Goal: Transaction & Acquisition: Download file/media

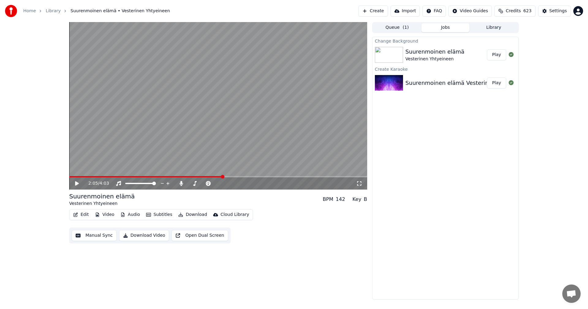
click at [497, 52] on button "Play" at bounding box center [496, 54] width 19 height 11
click at [104, 177] on span at bounding box center [218, 176] width 298 height 1
click at [126, 176] on video at bounding box center [218, 105] width 298 height 167
click at [124, 176] on video at bounding box center [218, 105] width 298 height 167
click at [123, 177] on span at bounding box center [103, 176] width 69 height 1
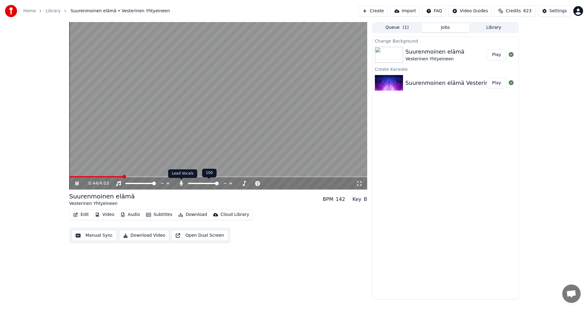
click at [180, 183] on icon at bounding box center [180, 183] width 3 height 5
click at [181, 184] on icon at bounding box center [181, 183] width 6 height 5
click at [77, 181] on icon at bounding box center [81, 183] width 14 height 5
click at [85, 215] on button "Edit" at bounding box center [81, 214] width 21 height 9
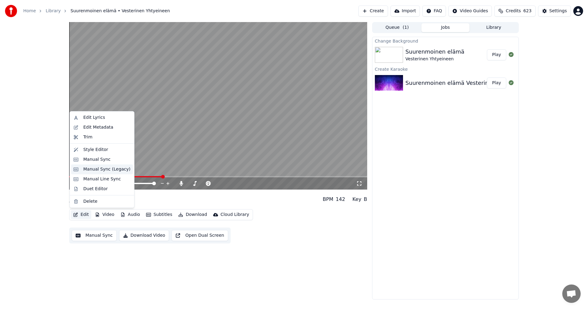
click at [101, 171] on div "Manual Sync (Legacy)" at bounding box center [106, 169] width 47 height 6
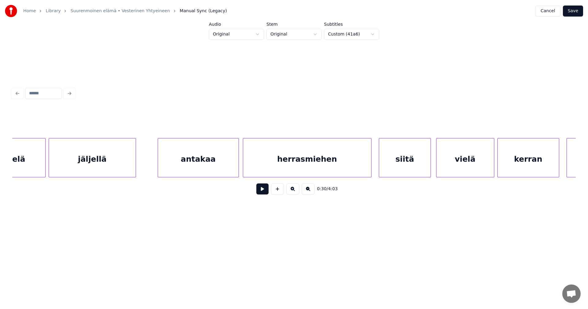
scroll to position [0, 5369]
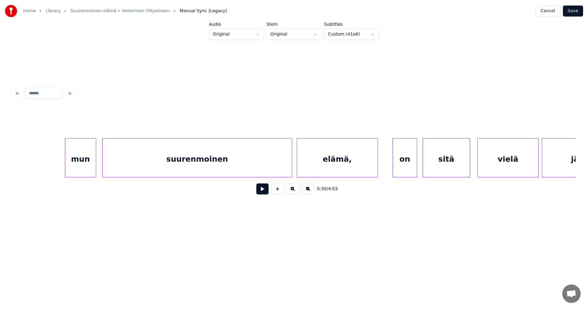
click at [320, 169] on div "elämä," at bounding box center [337, 159] width 81 height 42
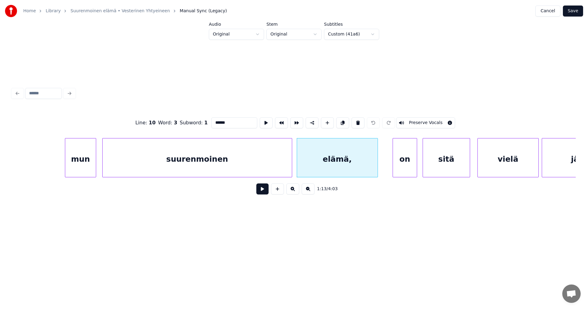
click at [230, 120] on input "******" at bounding box center [234, 122] width 46 height 11
type input "*****"
click at [576, 15] on button "Save" at bounding box center [573, 11] width 20 height 11
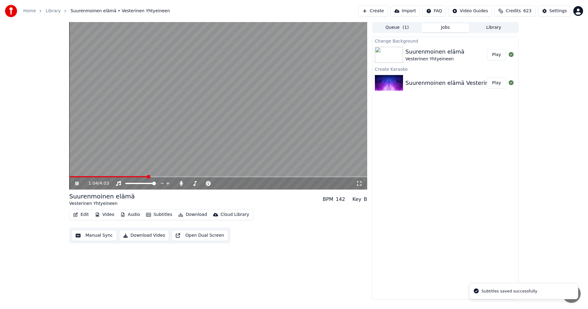
click at [148, 177] on span at bounding box center [218, 176] width 298 height 1
click at [78, 184] on icon at bounding box center [76, 184] width 3 height 4
click at [87, 216] on button "Edit" at bounding box center [81, 214] width 21 height 9
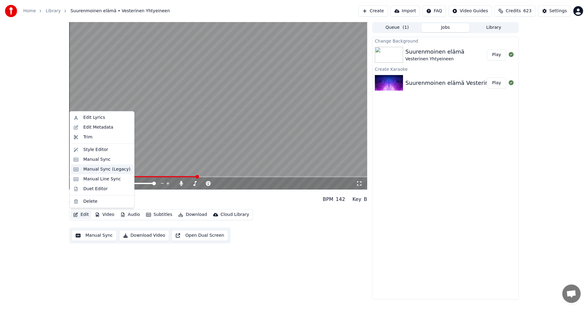
click at [114, 171] on div "Manual Sync (Legacy)" at bounding box center [106, 169] width 47 height 6
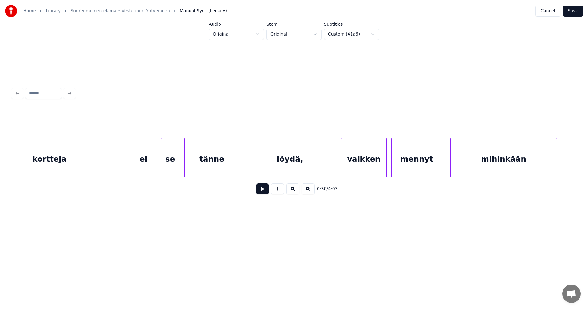
scroll to position [0, 7935]
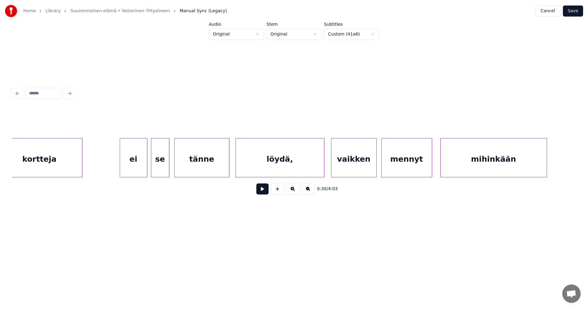
click at [272, 169] on div "löydä," at bounding box center [280, 159] width 88 height 42
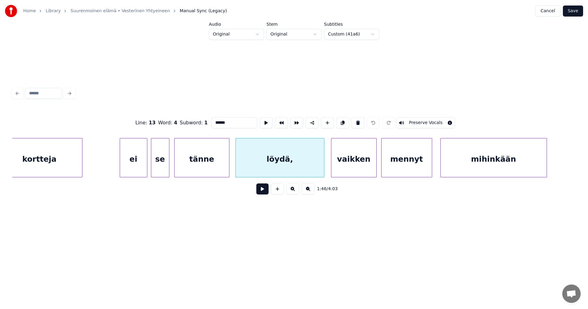
click at [265, 192] on button at bounding box center [262, 188] width 12 height 11
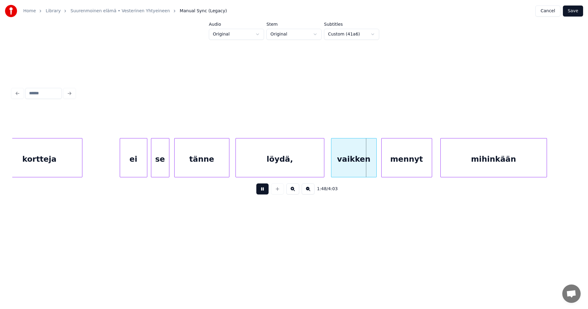
click at [265, 192] on button at bounding box center [262, 188] width 12 height 11
click at [280, 166] on div "löydä," at bounding box center [280, 159] width 88 height 42
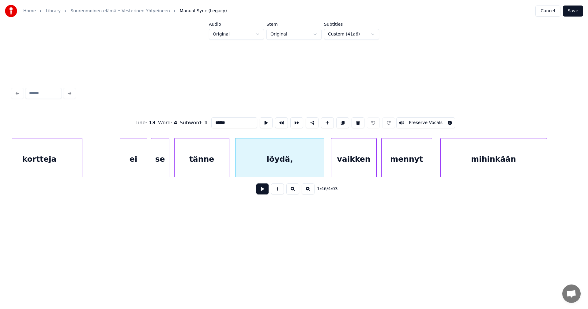
click at [237, 120] on input "******" at bounding box center [234, 122] width 46 height 11
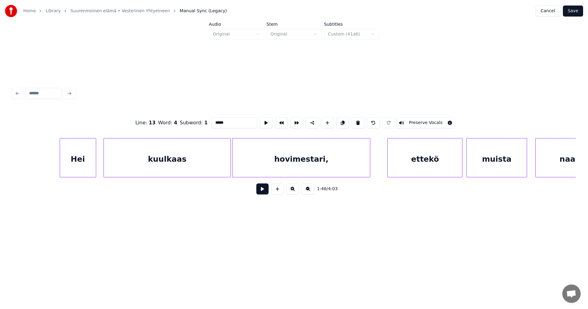
scroll to position [0, 9542]
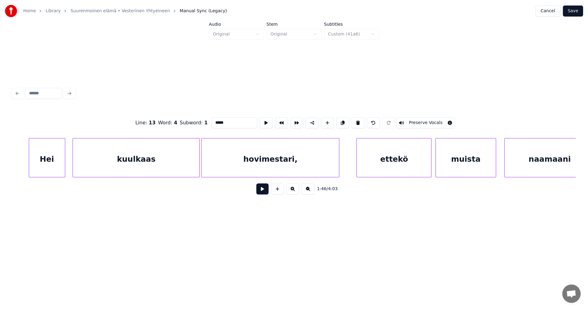
click at [306, 160] on div "hovimestari," at bounding box center [269, 159] width 137 height 42
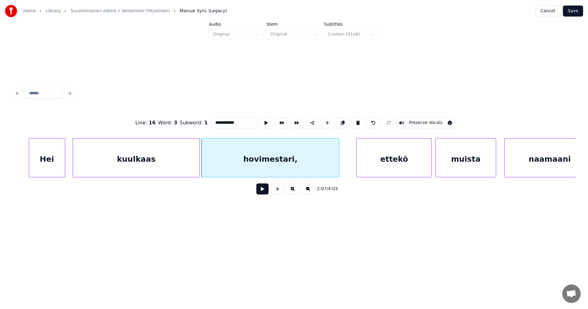
click at [55, 162] on div "Hei" at bounding box center [47, 159] width 36 height 42
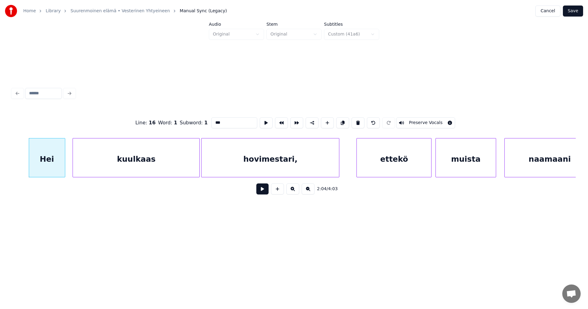
type input "***"
click at [263, 191] on button at bounding box center [262, 188] width 12 height 11
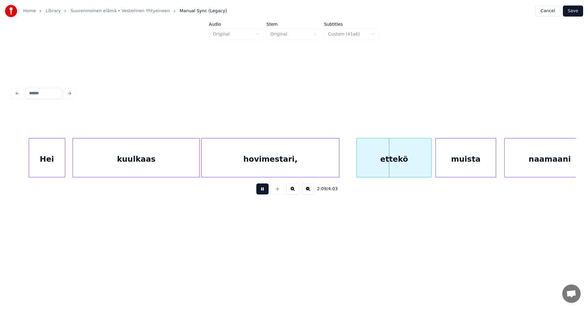
click at [262, 191] on button at bounding box center [262, 188] width 12 height 11
click at [274, 157] on div "hovimestari," at bounding box center [269, 159] width 137 height 42
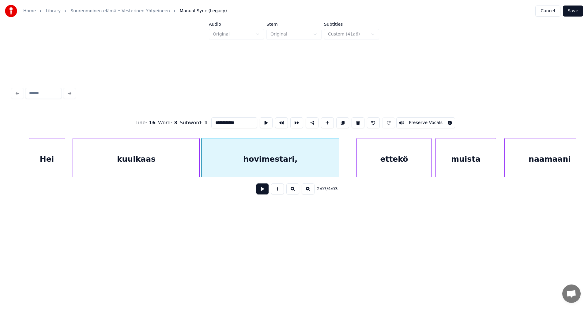
click at [242, 122] on input "**********" at bounding box center [234, 122] width 46 height 11
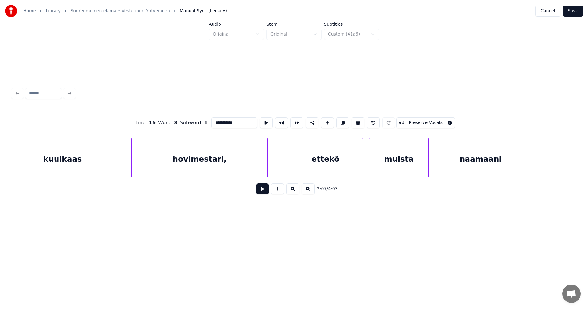
scroll to position [0, 13664]
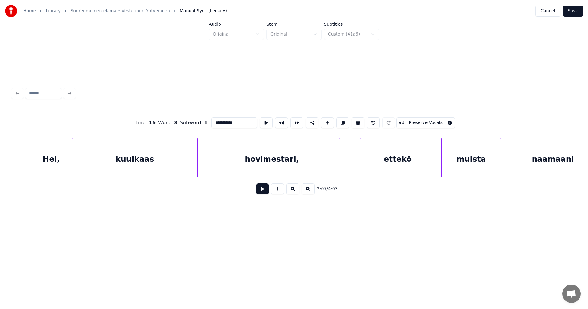
click at [305, 157] on div "hovimestari," at bounding box center [272, 159] width 136 height 42
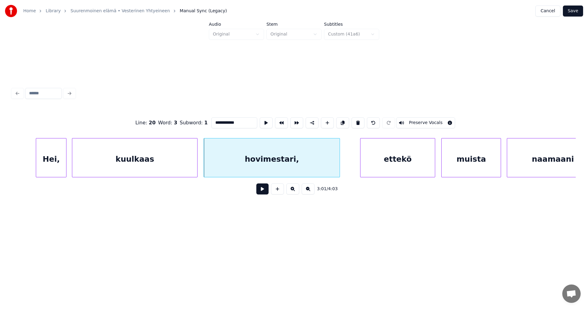
click at [172, 161] on div "kuulkaas" at bounding box center [134, 159] width 125 height 42
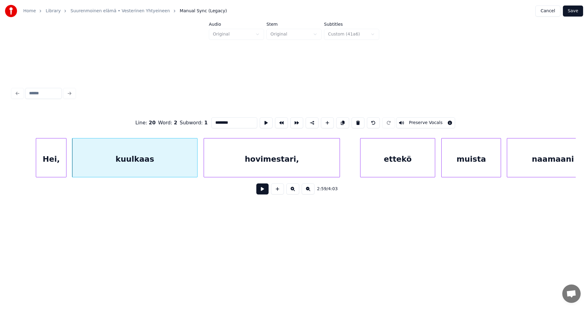
type input "********"
click at [262, 190] on button at bounding box center [262, 188] width 12 height 11
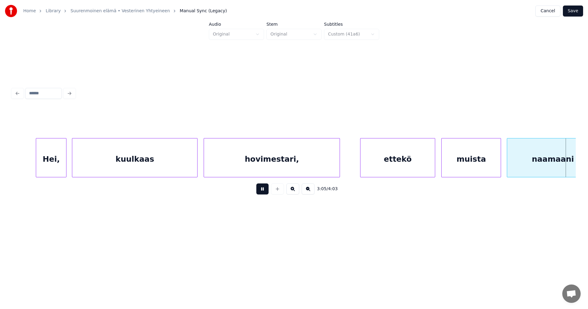
click at [263, 190] on button at bounding box center [262, 188] width 12 height 11
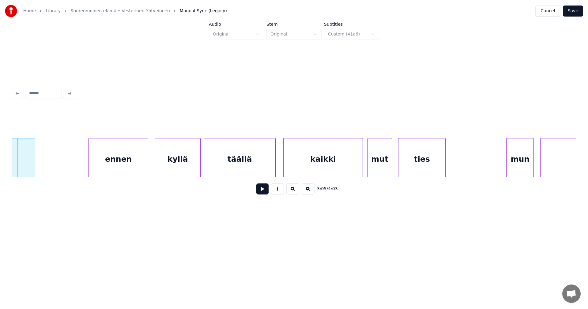
click at [577, 12] on button "Save" at bounding box center [573, 11] width 20 height 11
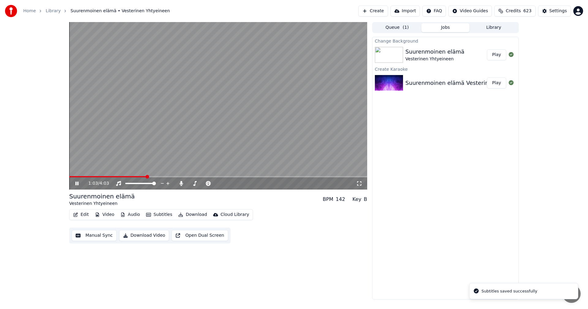
click at [146, 176] on span at bounding box center [218, 176] width 298 height 1
click at [78, 183] on icon at bounding box center [76, 184] width 3 height 4
click at [559, 13] on div "Settings" at bounding box center [557, 11] width 17 height 6
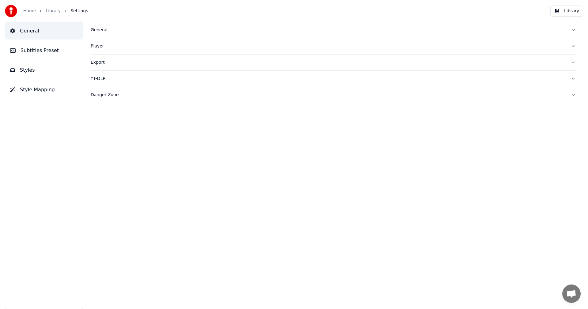
click at [52, 49] on span "Subtitles Preset" at bounding box center [40, 50] width 38 height 7
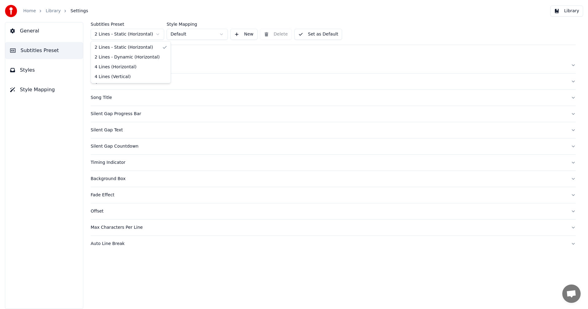
click at [130, 35] on html "Home Library Settings Library General Subtitles Preset Styles Style Mapping Sub…" at bounding box center [294, 154] width 588 height 309
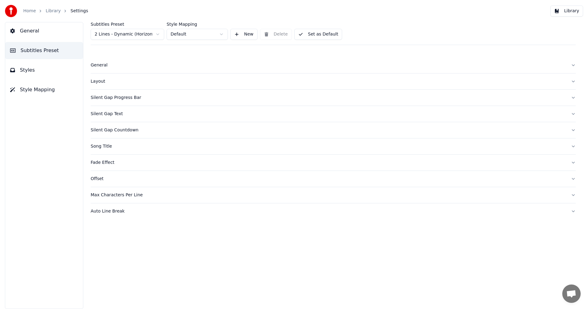
click at [33, 73] on button "Styles" at bounding box center [44, 70] width 78 height 17
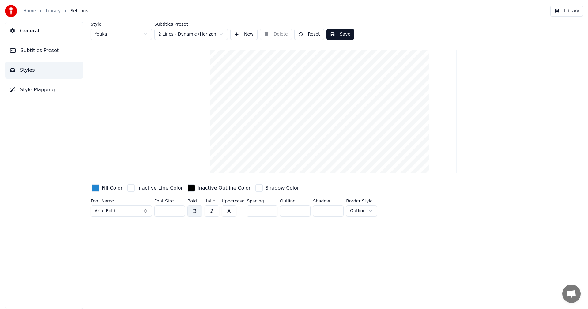
click at [179, 212] on input "**" at bounding box center [169, 210] width 31 height 11
type input "**"
click at [179, 212] on input "**" at bounding box center [169, 210] width 31 height 11
click at [337, 35] on button "Save" at bounding box center [340, 34] width 28 height 11
click at [573, 10] on button "Library" at bounding box center [566, 11] width 33 height 11
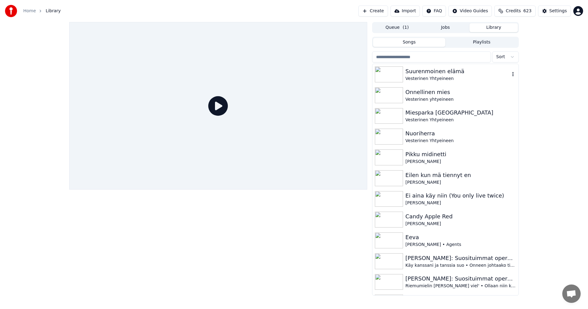
drag, startPoint x: 411, startPoint y: 74, endPoint x: 408, endPoint y: 79, distance: 5.9
click at [411, 74] on div "Suurenmoinen elämä" at bounding box center [457, 71] width 104 height 9
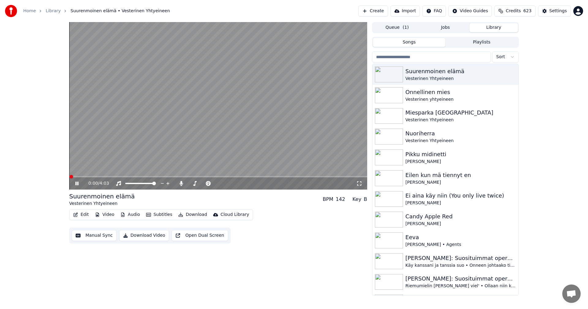
click at [212, 177] on span at bounding box center [218, 176] width 298 height 1
click at [124, 176] on video at bounding box center [218, 105] width 298 height 167
click at [124, 176] on span at bounding box center [159, 176] width 180 height 1
click at [77, 184] on icon at bounding box center [77, 183] width 4 height 4
click at [144, 177] on span at bounding box center [218, 176] width 298 height 1
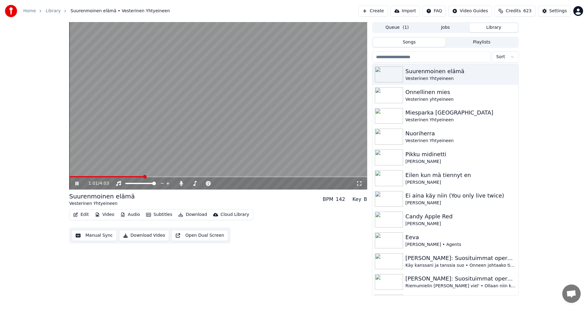
click at [162, 176] on span at bounding box center [218, 176] width 298 height 1
click at [151, 178] on div "1:17 / 4:03" at bounding box center [218, 183] width 298 height 12
click at [151, 176] on span at bounding box center [110, 176] width 82 height 1
click at [78, 184] on icon at bounding box center [81, 183] width 14 height 5
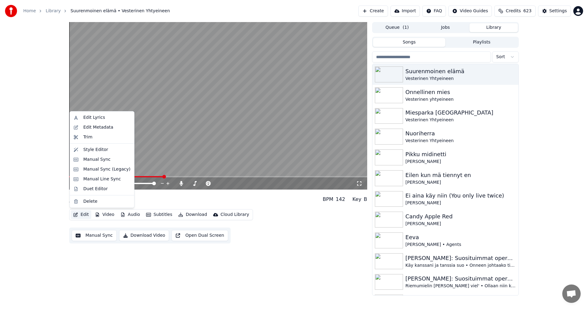
click at [84, 216] on button "Edit" at bounding box center [81, 214] width 21 height 9
click at [108, 173] on div "Manual Sync (Legacy)" at bounding box center [102, 169] width 62 height 10
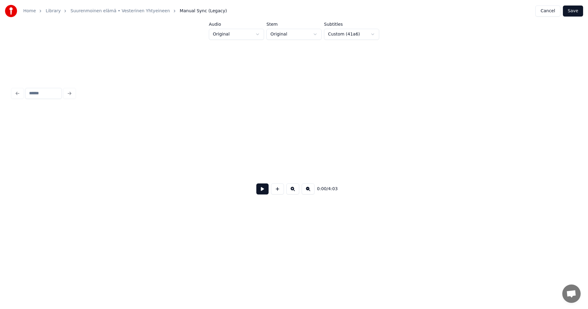
scroll to position [0, 2350]
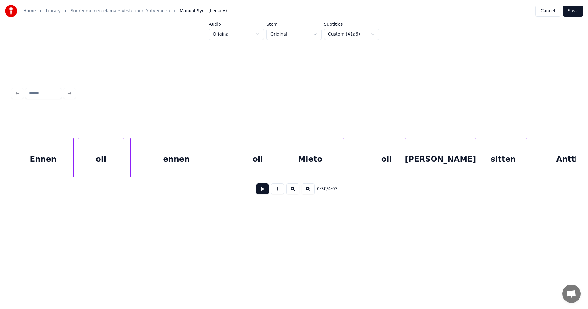
drag, startPoint x: 99, startPoint y: 180, endPoint x: 120, endPoint y: 176, distance: 21.3
click at [149, 173] on div "0:30 / 4:03" at bounding box center [293, 153] width 563 height 93
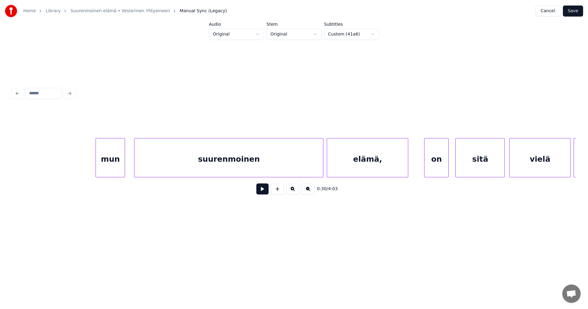
scroll to position [0, 10614]
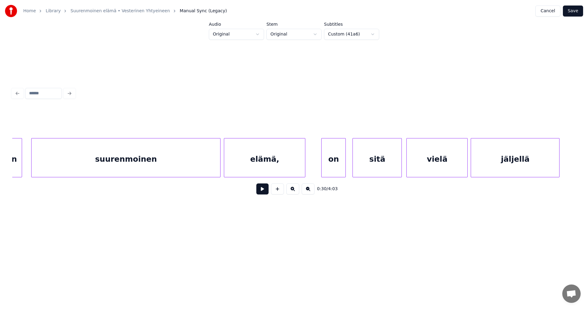
click at [286, 166] on div "elämä," at bounding box center [264, 159] width 81 height 42
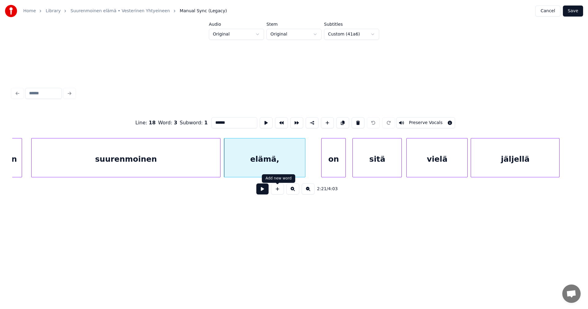
click at [265, 191] on button at bounding box center [262, 188] width 12 height 11
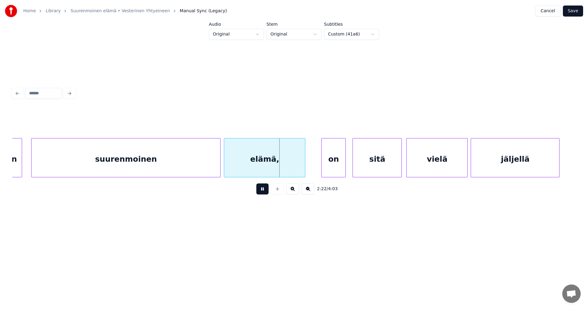
click at [265, 190] on button at bounding box center [262, 188] width 12 height 11
click at [266, 190] on button at bounding box center [262, 188] width 12 height 11
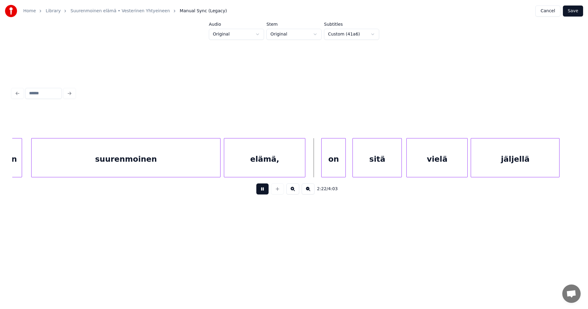
click at [266, 190] on button at bounding box center [262, 188] width 12 height 11
click at [270, 169] on div "elämä," at bounding box center [264, 159] width 81 height 42
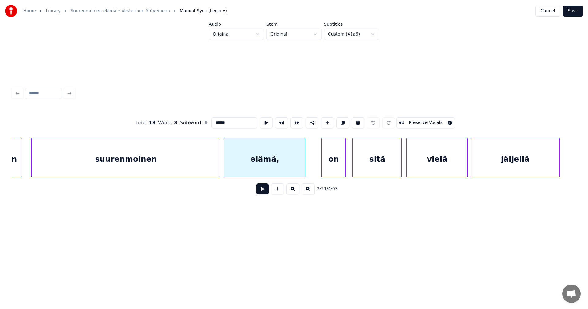
click at [266, 193] on button at bounding box center [262, 188] width 12 height 11
click at [265, 192] on button at bounding box center [262, 188] width 12 height 11
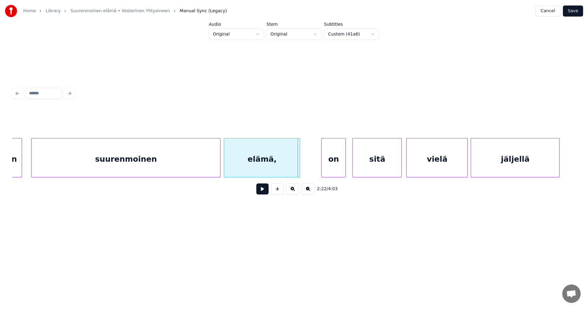
click at [299, 164] on div at bounding box center [299, 157] width 2 height 39
click at [264, 193] on button at bounding box center [262, 188] width 12 height 11
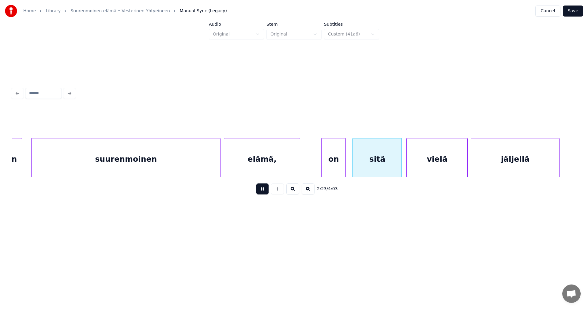
drag, startPoint x: 264, startPoint y: 191, endPoint x: 274, endPoint y: 162, distance: 30.8
click at [264, 191] on button at bounding box center [262, 188] width 12 height 11
click at [274, 160] on div "elämä," at bounding box center [262, 159] width 76 height 42
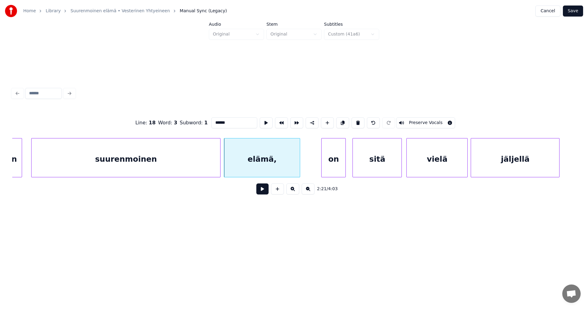
click at [265, 190] on button at bounding box center [262, 188] width 12 height 11
click at [266, 189] on button at bounding box center [262, 188] width 12 height 11
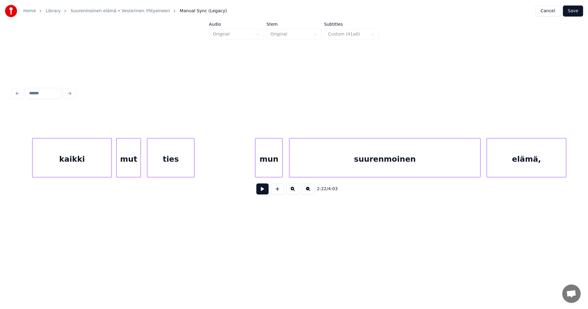
scroll to position [0, 14499]
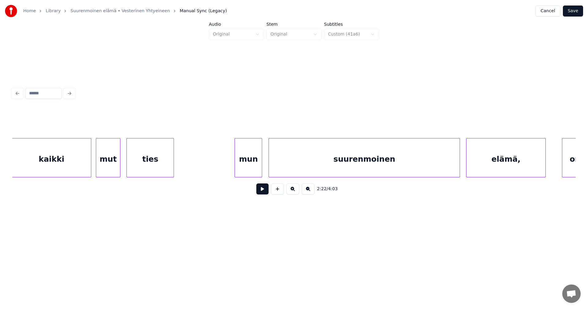
click at [426, 165] on div "suurenmoinen" at bounding box center [364, 159] width 191 height 42
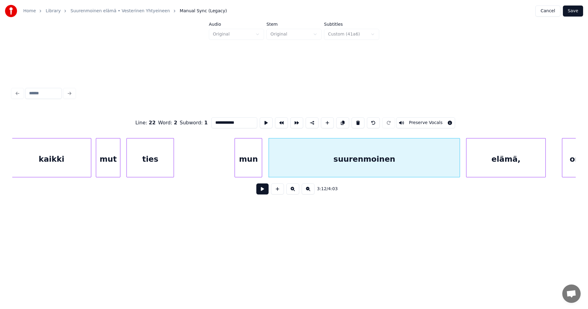
click at [264, 194] on button at bounding box center [262, 188] width 12 height 11
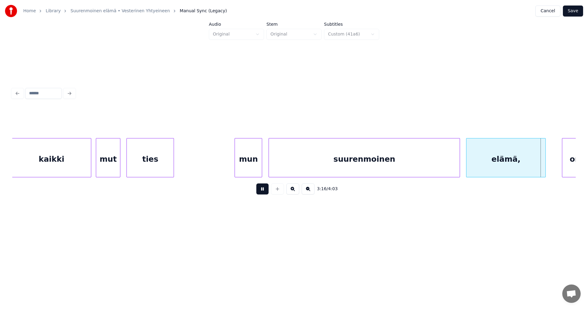
click at [264, 194] on button at bounding box center [262, 188] width 12 height 11
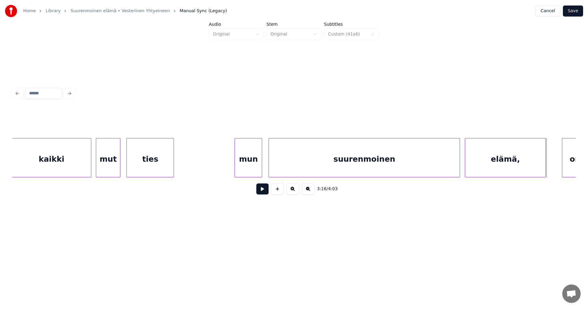
click at [467, 160] on div at bounding box center [466, 157] width 2 height 39
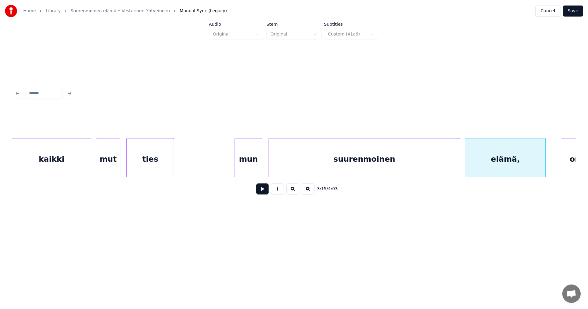
click at [574, 8] on button "Save" at bounding box center [573, 11] width 20 height 11
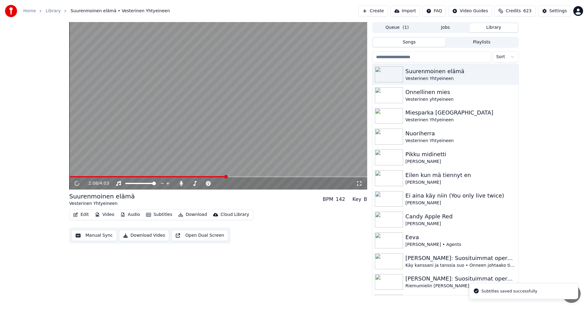
click at [226, 176] on span at bounding box center [218, 176] width 298 height 1
click at [275, 176] on span at bounding box center [218, 176] width 298 height 1
click at [287, 177] on span at bounding box center [218, 176] width 298 height 1
click at [280, 176] on span at bounding box center [179, 176] width 221 height 1
click at [79, 183] on icon at bounding box center [81, 183] width 14 height 5
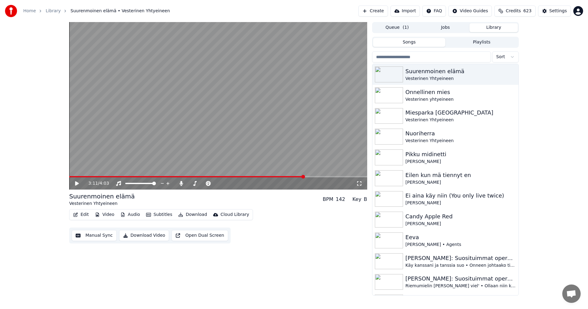
click at [87, 213] on button "Edit" at bounding box center [81, 214] width 21 height 9
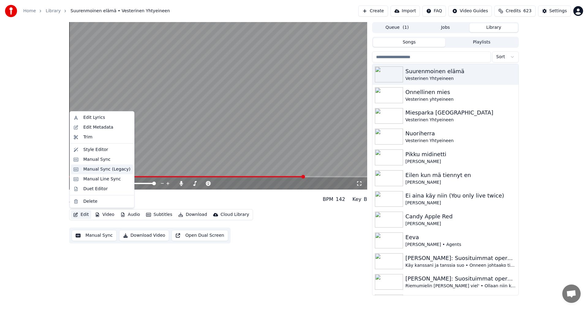
click at [106, 171] on div "Manual Sync (Legacy)" at bounding box center [106, 169] width 47 height 6
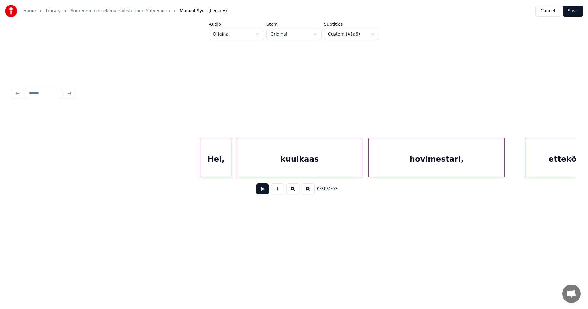
scroll to position [0, 13478]
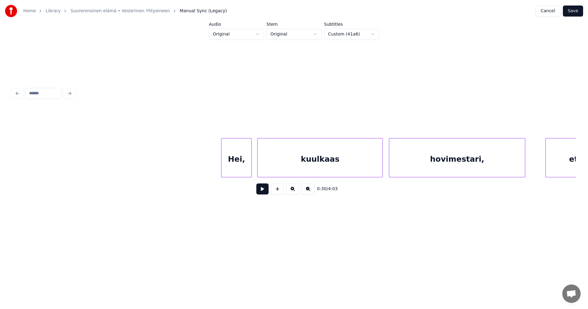
click at [244, 155] on div "Hei," at bounding box center [236, 159] width 30 height 42
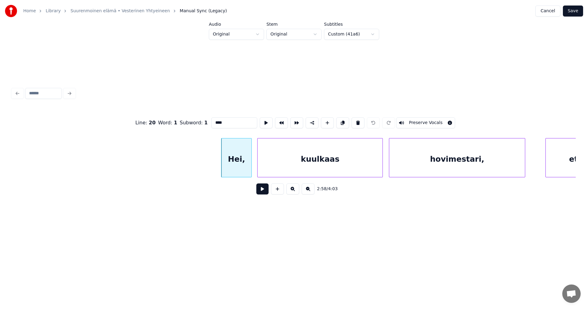
click at [227, 123] on input "****" at bounding box center [234, 122] width 46 height 11
type input "***"
click at [573, 13] on button "Save" at bounding box center [573, 11] width 20 height 11
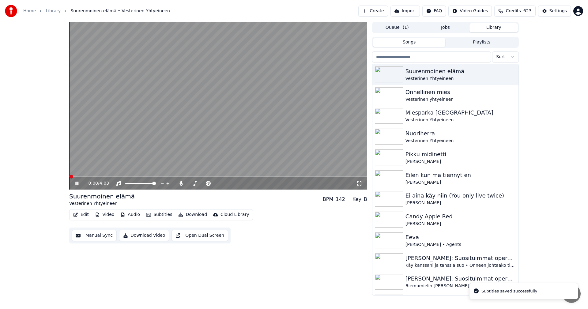
click at [250, 177] on span at bounding box center [218, 176] width 298 height 1
click at [268, 177] on span at bounding box center [218, 176] width 298 height 1
click at [278, 177] on span at bounding box center [218, 176] width 298 height 1
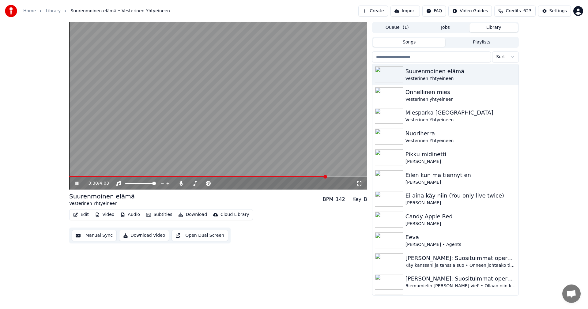
click at [76, 182] on icon at bounding box center [76, 184] width 3 height 4
click at [84, 217] on button "Edit" at bounding box center [81, 214] width 21 height 9
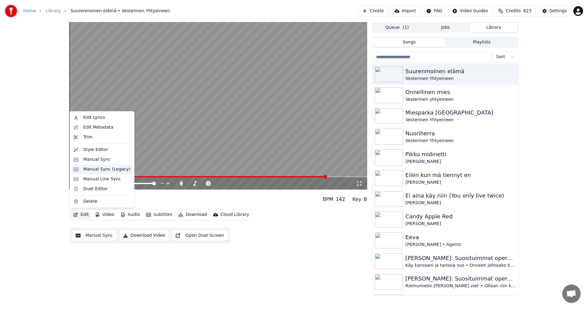
click at [102, 172] on div "Manual Sync (Legacy)" at bounding box center [106, 169] width 47 height 6
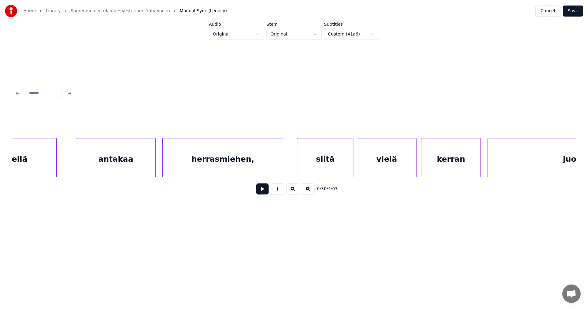
scroll to position [0, 15199]
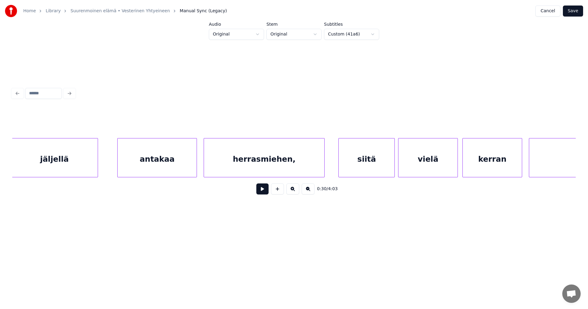
click at [292, 154] on div "herrasmiehen," at bounding box center [264, 159] width 120 height 42
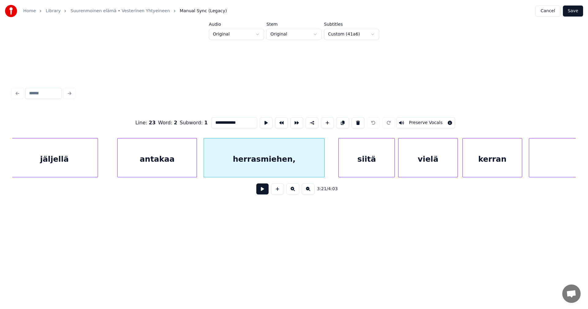
click at [267, 192] on button at bounding box center [262, 188] width 12 height 11
click at [265, 190] on button at bounding box center [262, 188] width 12 height 11
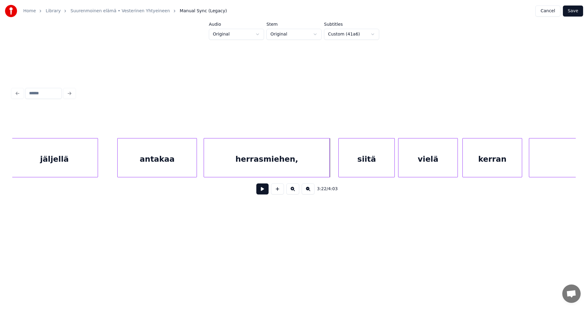
click at [328, 169] on div at bounding box center [329, 157] width 2 height 39
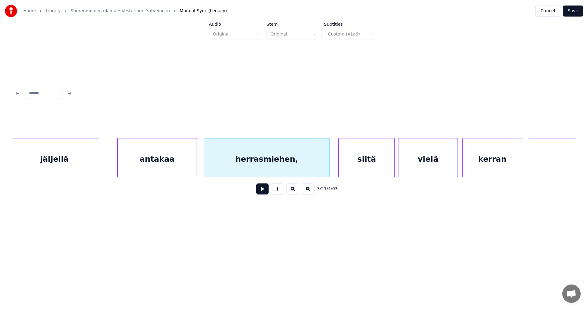
click at [294, 166] on div "herrasmiehen," at bounding box center [267, 159] width 126 height 42
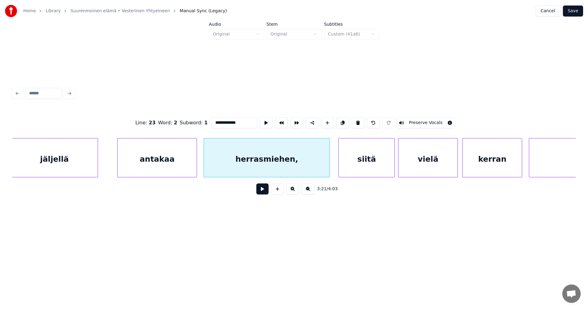
click at [249, 119] on input "**********" at bounding box center [234, 122] width 46 height 11
click at [179, 166] on div "antakaa" at bounding box center [157, 159] width 79 height 42
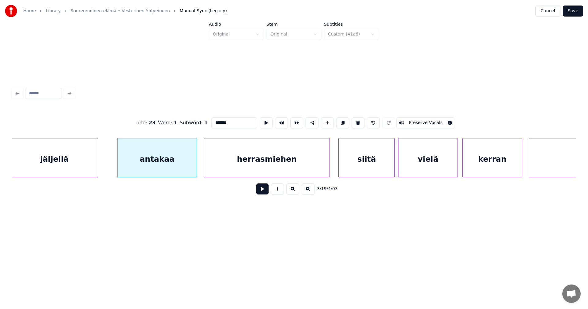
type input "*******"
click at [265, 191] on button at bounding box center [262, 188] width 12 height 11
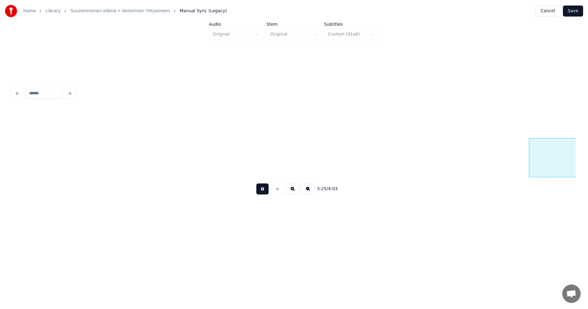
scroll to position [0, 15763]
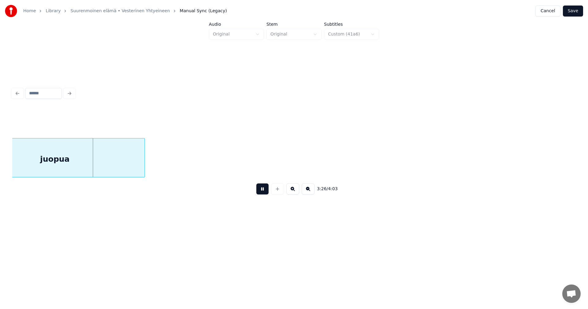
click at [264, 191] on button at bounding box center [262, 188] width 12 height 11
click at [571, 12] on button "Save" at bounding box center [573, 11] width 20 height 11
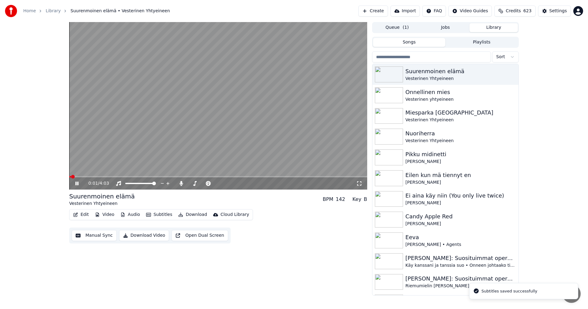
click at [302, 177] on span at bounding box center [218, 176] width 298 height 1
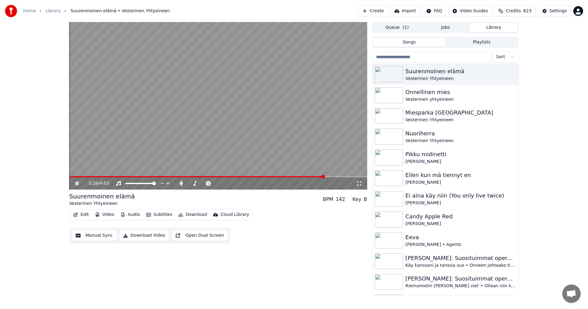
click at [76, 186] on icon at bounding box center [81, 183] width 14 height 5
click at [182, 182] on icon at bounding box center [180, 183] width 3 height 5
click at [196, 215] on button "Download" at bounding box center [193, 214] width 34 height 9
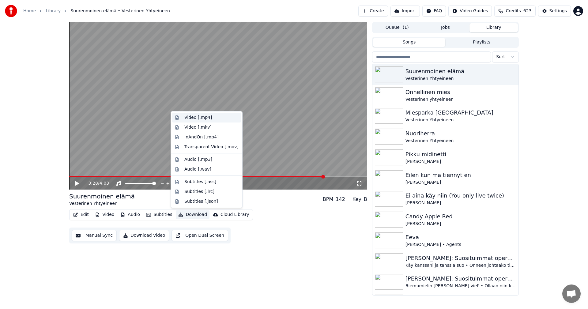
click at [209, 117] on div "Video [.mp4]" at bounding box center [211, 118] width 54 height 6
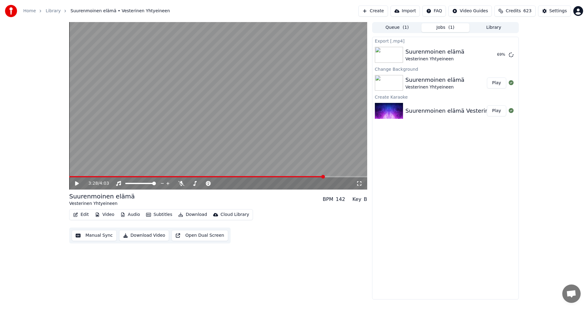
click at [358, 184] on icon at bounding box center [359, 183] width 6 height 5
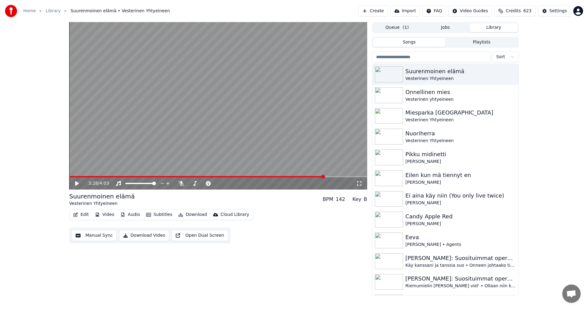
click at [490, 28] on button "Library" at bounding box center [493, 27] width 48 height 9
click at [398, 54] on input "search" at bounding box center [431, 56] width 119 height 11
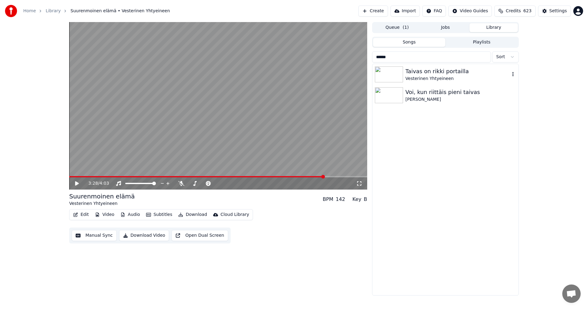
type input "******"
click at [393, 77] on img at bounding box center [389, 74] width 28 height 16
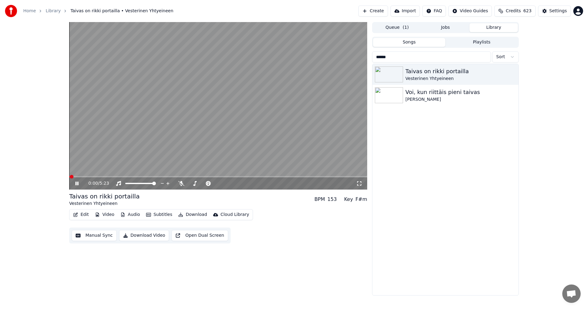
drag, startPoint x: 76, startPoint y: 182, endPoint x: 127, endPoint y: 169, distance: 53.0
click at [76, 182] on icon at bounding box center [76, 184] width 3 height 4
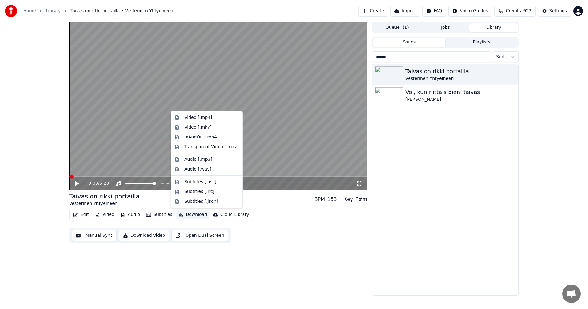
click at [198, 213] on button "Download" at bounding box center [193, 214] width 34 height 9
click at [208, 119] on div "Video [.mp4]" at bounding box center [198, 118] width 28 height 6
